Goal: Obtain resource: Download file/media

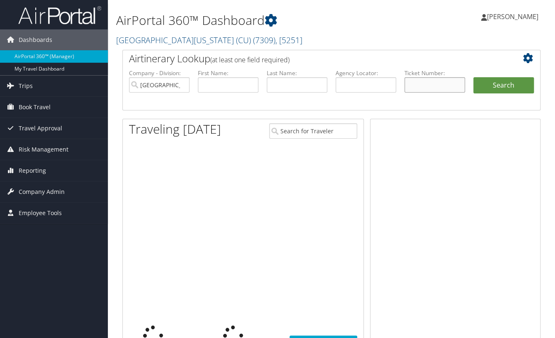
click at [414, 83] on input "text" at bounding box center [435, 84] width 61 height 15
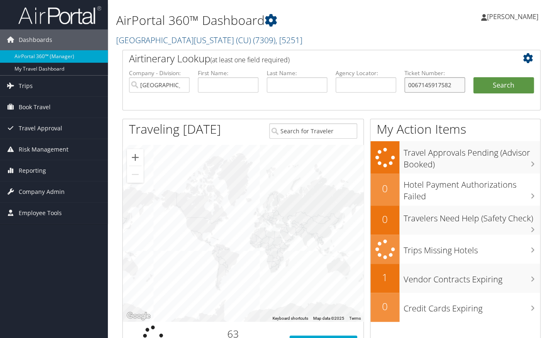
type input "0067145917582"
click at [474, 77] on button "Search" at bounding box center [504, 85] width 61 height 17
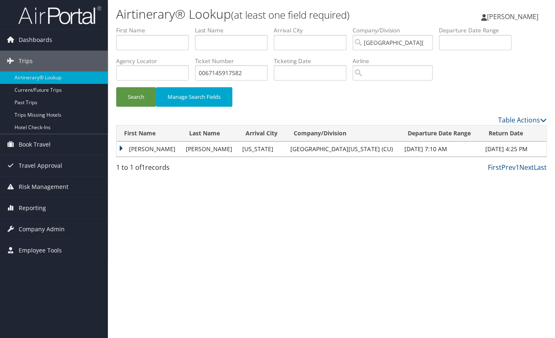
click at [122, 149] on td "Dylan" at bounding box center [149, 149] width 65 height 15
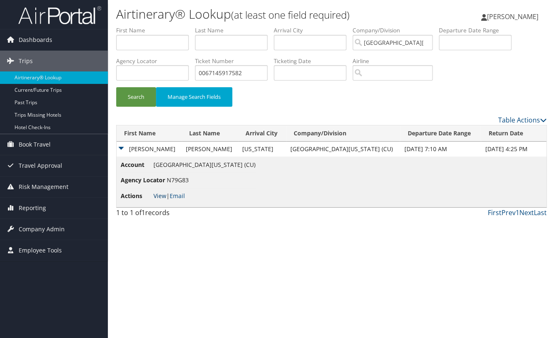
click at [158, 195] on link "View" at bounding box center [160, 196] width 13 height 8
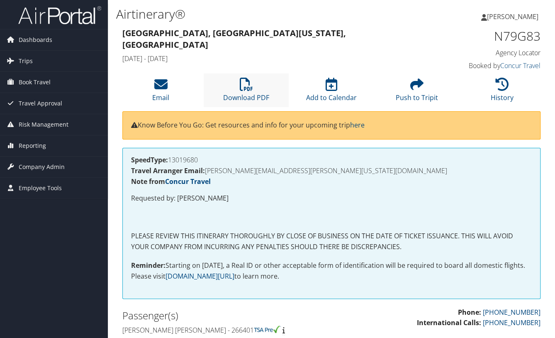
click at [252, 92] on li "Download PDF" at bounding box center [247, 90] width 86 height 34
